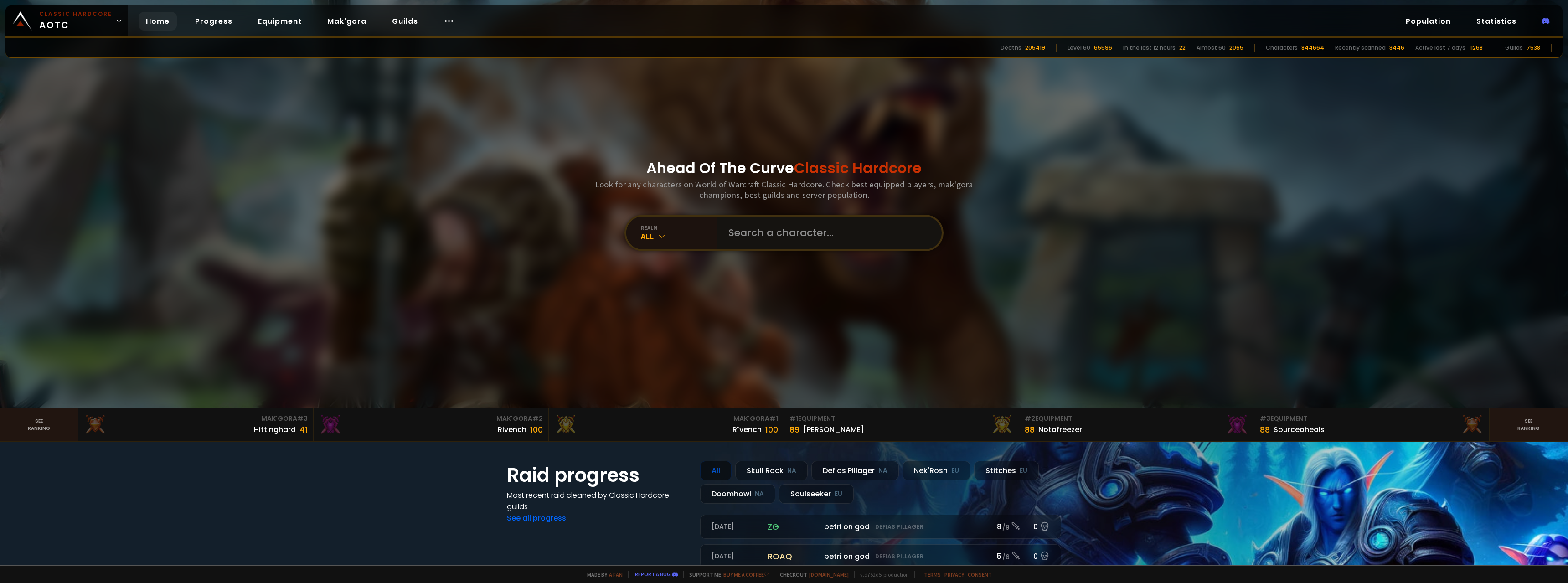
click at [727, 230] on input "text" at bounding box center [827, 233] width 208 height 33
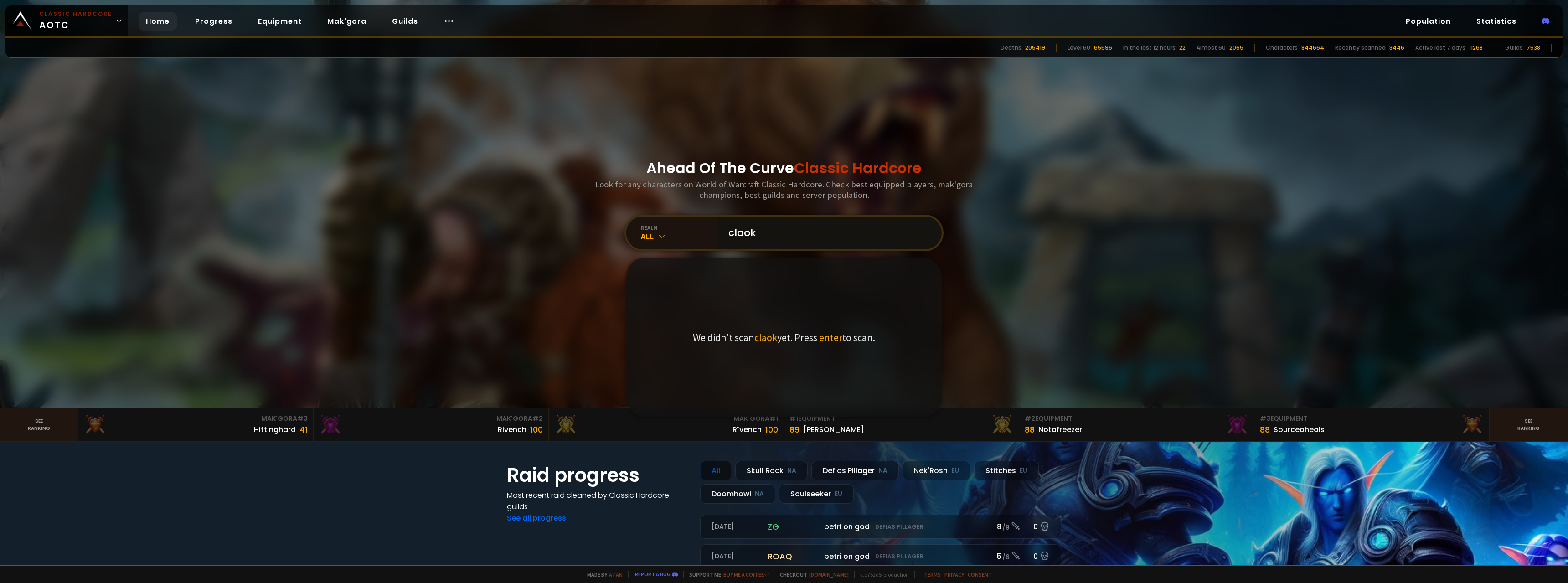
type input "claokz"
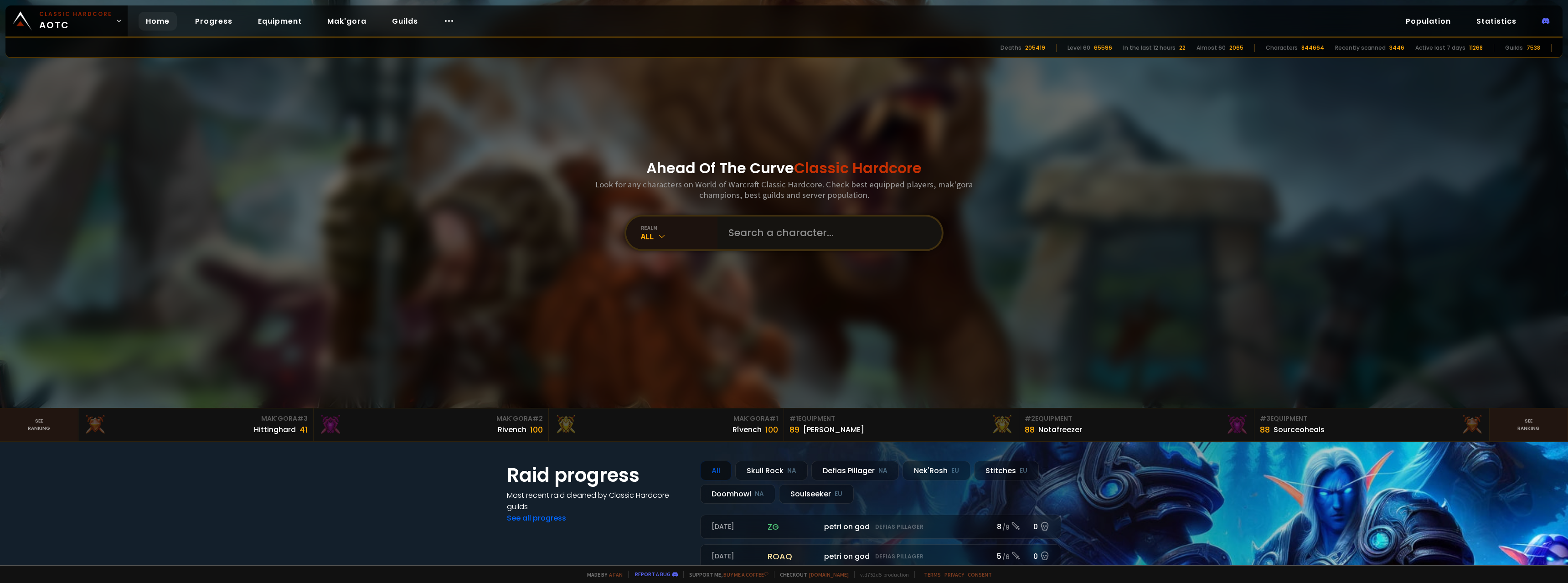
click at [767, 224] on input "text" at bounding box center [827, 233] width 208 height 33
type input "cloaks"
click at [731, 230] on input "text" at bounding box center [827, 233] width 208 height 33
type input "c"
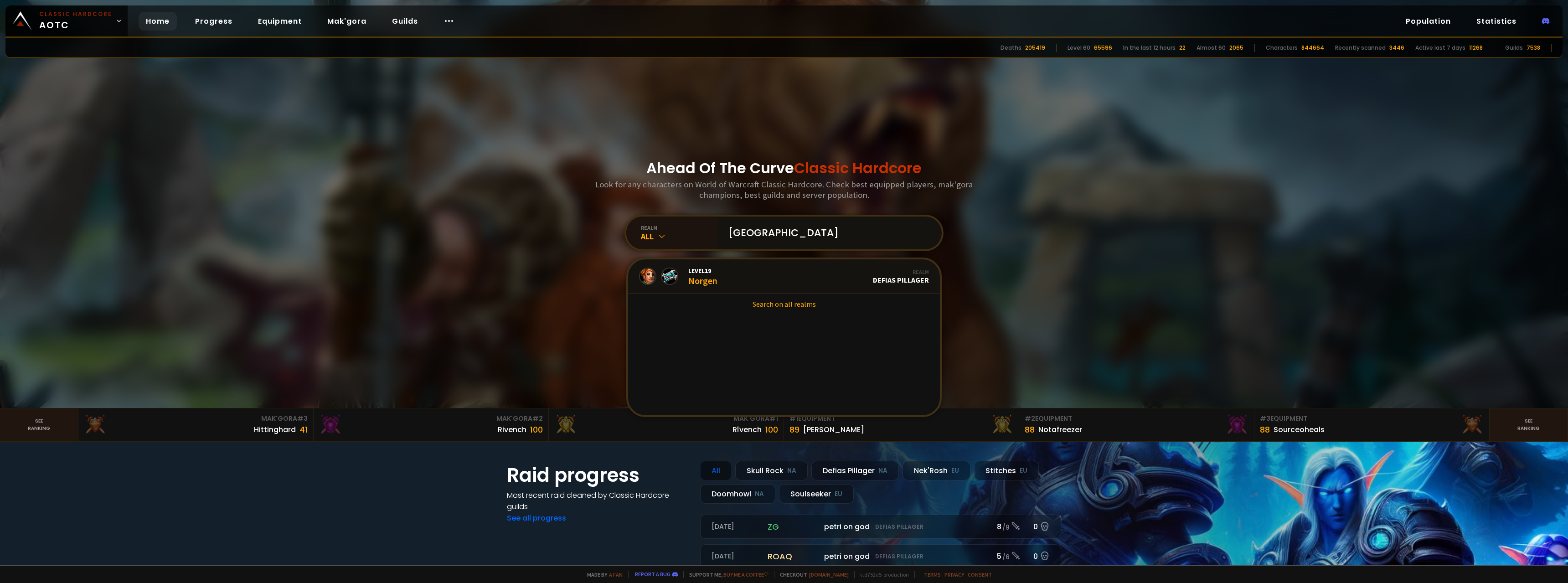
click at [776, 236] on input "[GEOGRAPHIC_DATA]" at bounding box center [827, 233] width 208 height 33
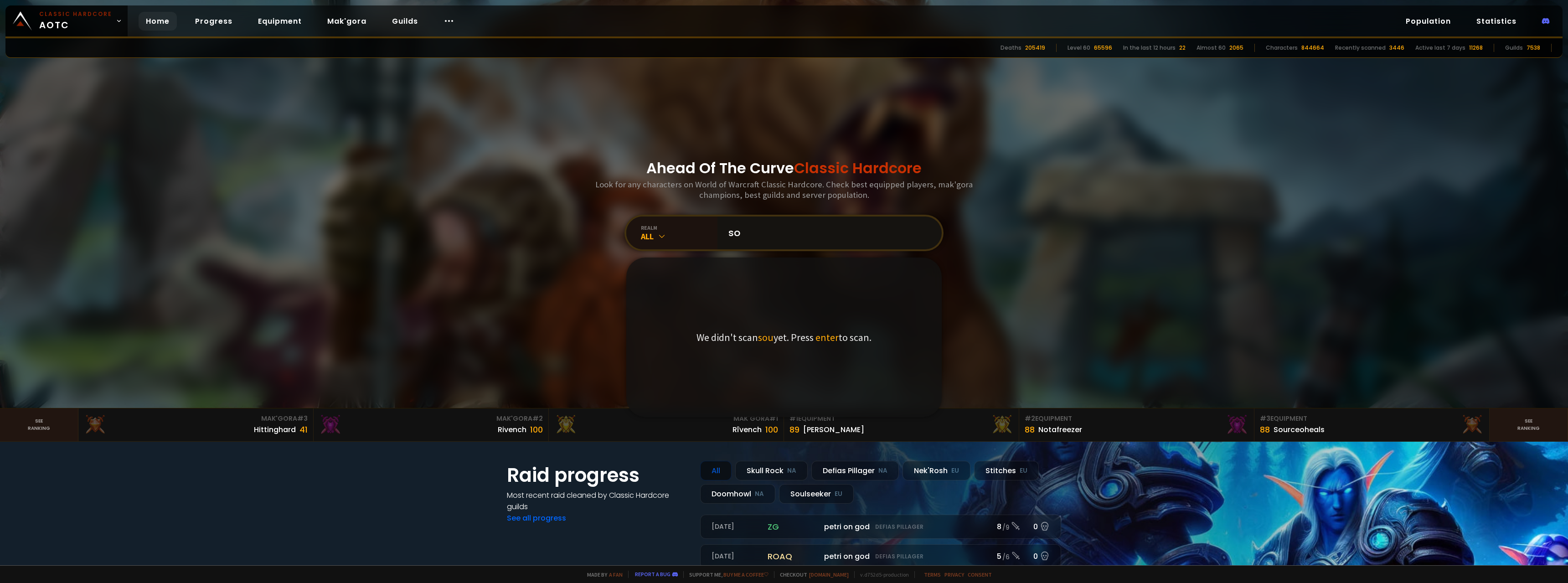
type input "s"
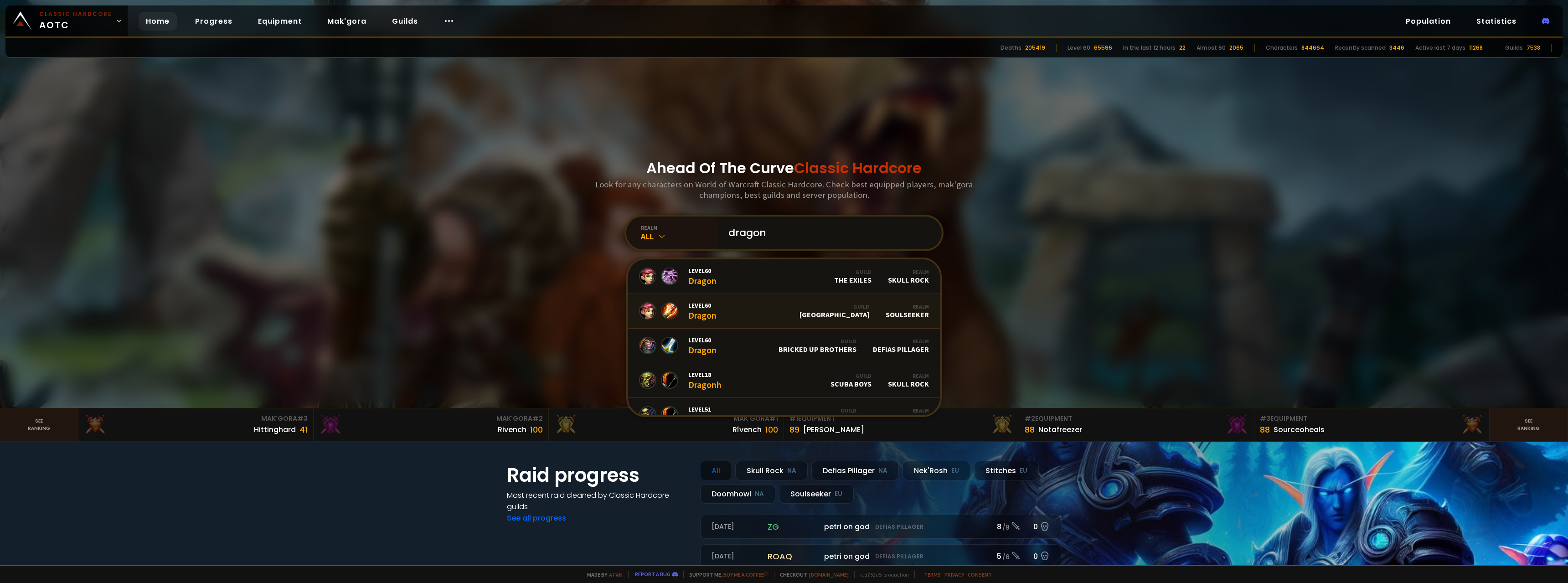
type input "dragon"
click at [778, 311] on link "Level 60 Dragon Guild Norge Realm Soulseeker" at bounding box center [783, 311] width 311 height 35
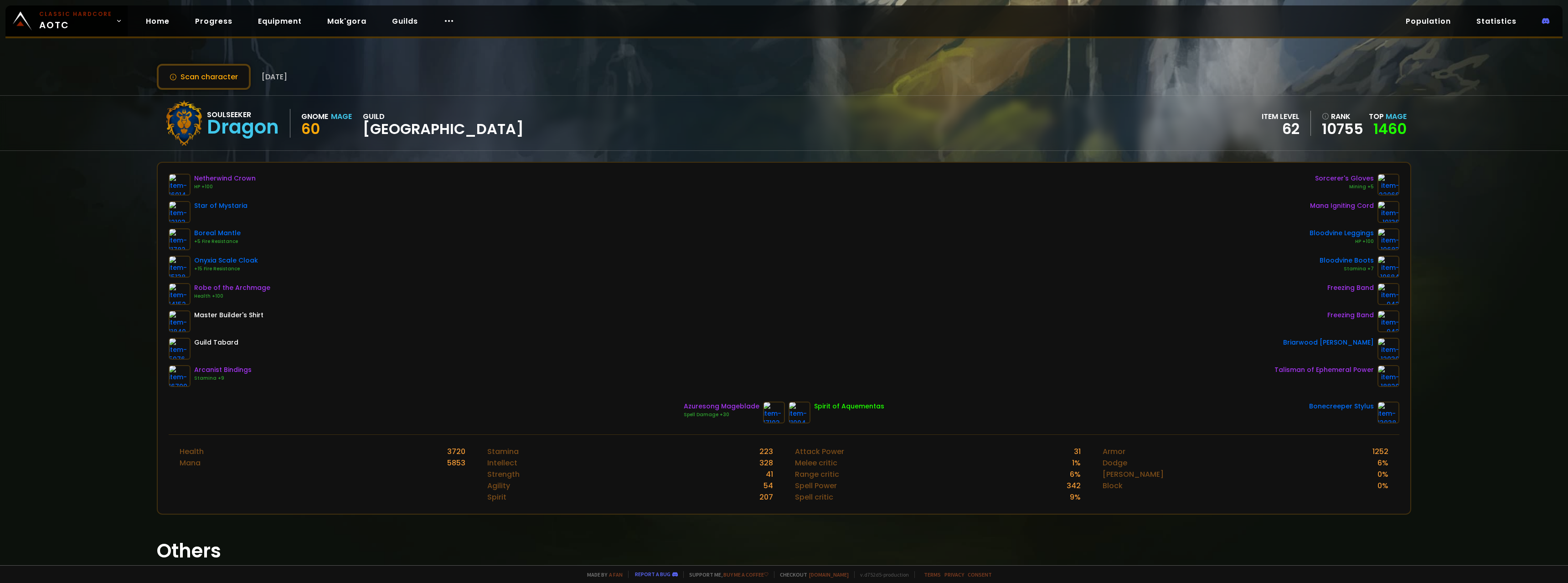
click at [234, 131] on div "Dragon" at bounding box center [243, 127] width 72 height 14
copy div "Dragon"
